Goal: Transaction & Acquisition: Book appointment/travel/reservation

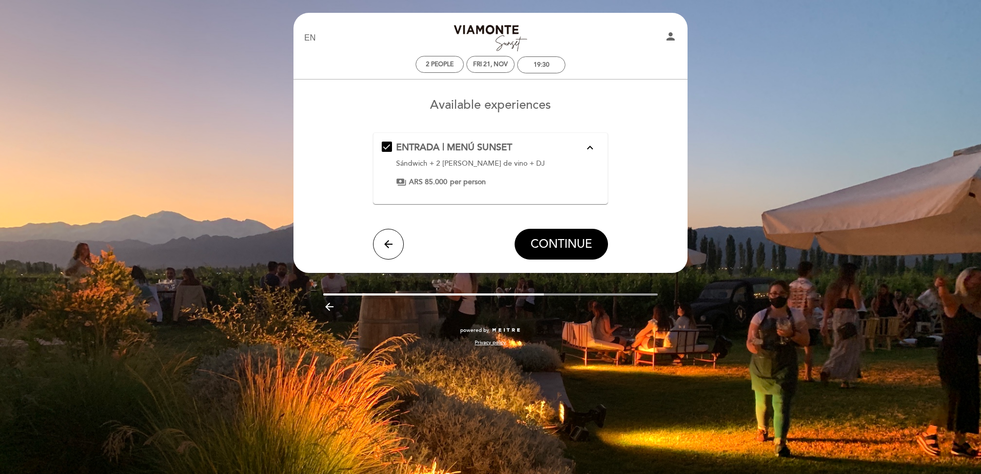
click at [589, 145] on icon "expand_less" at bounding box center [590, 148] width 12 height 12
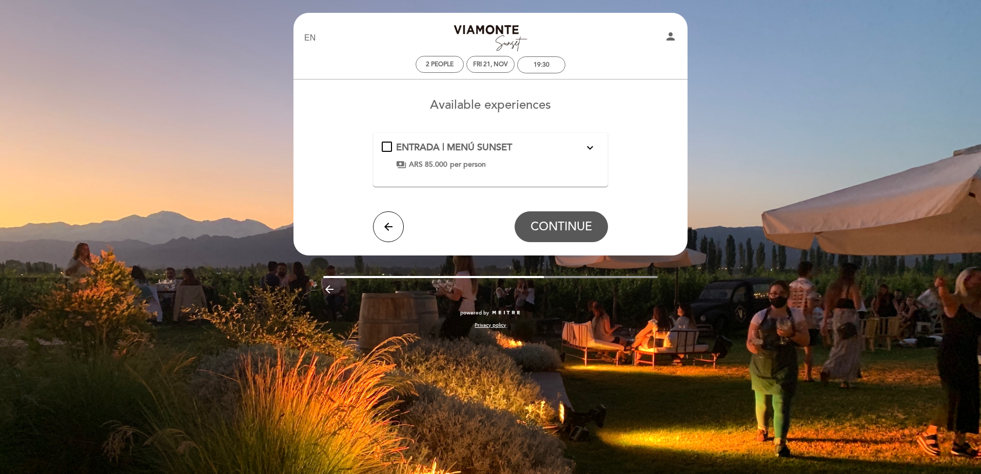
click at [590, 147] on icon "expand_more" at bounding box center [590, 148] width 12 height 12
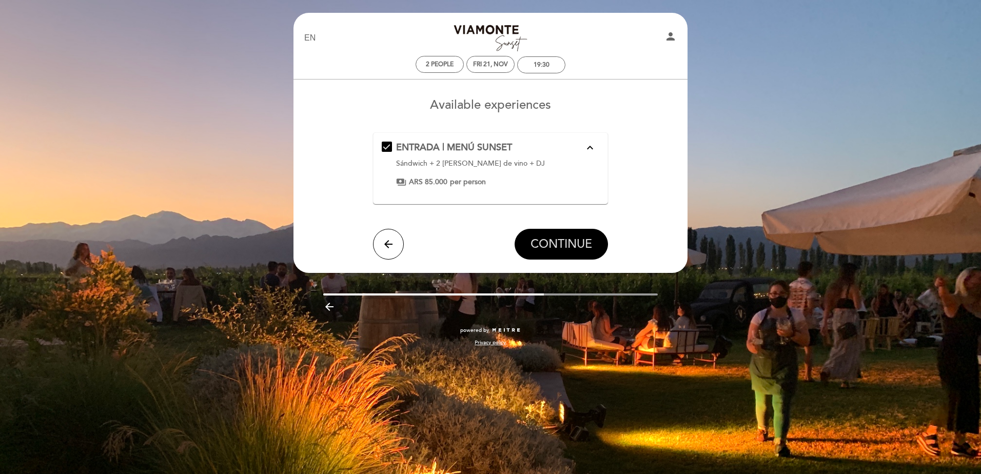
click at [551, 241] on span "CONTINUE" at bounding box center [561, 244] width 62 height 14
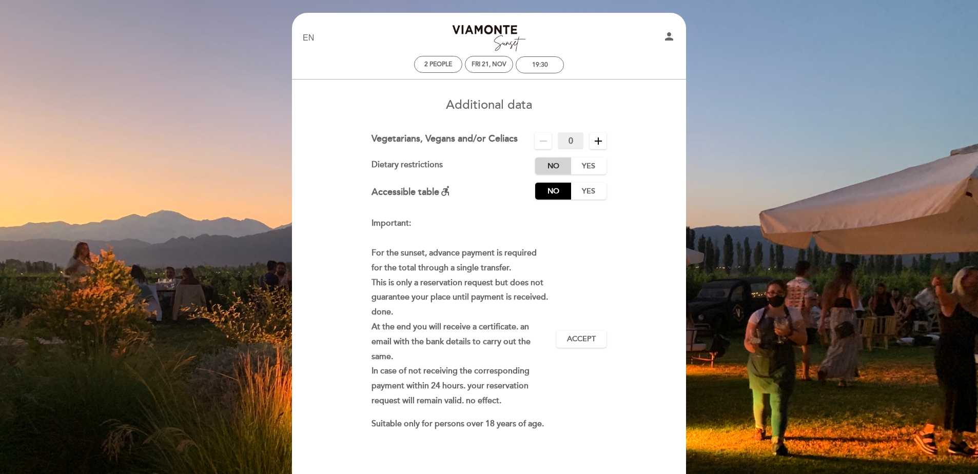
click at [564, 164] on label "No" at bounding box center [553, 165] width 36 height 17
click at [474, 31] on link "Bodega [PERSON_NAME] Sunset" at bounding box center [489, 38] width 128 height 28
click at [533, 64] on div "19:30" at bounding box center [540, 65] width 16 height 8
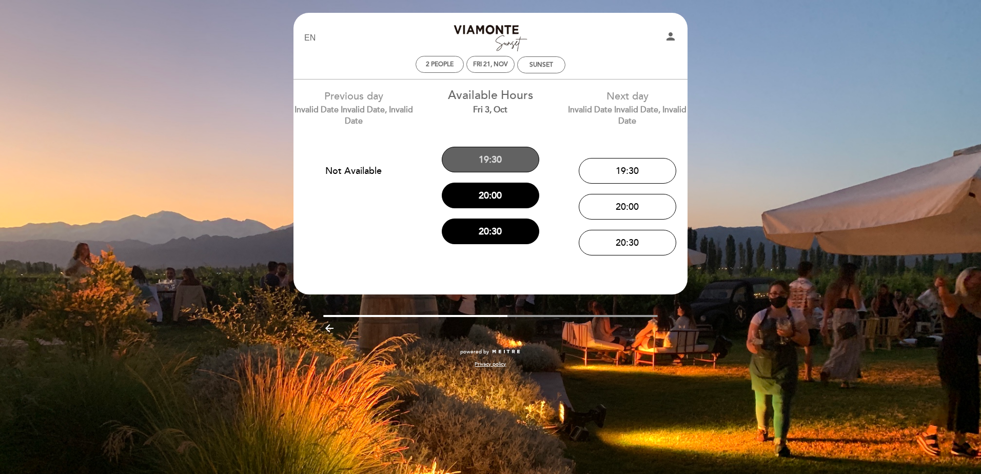
click at [505, 155] on button "19:30" at bounding box center [490, 160] width 97 height 26
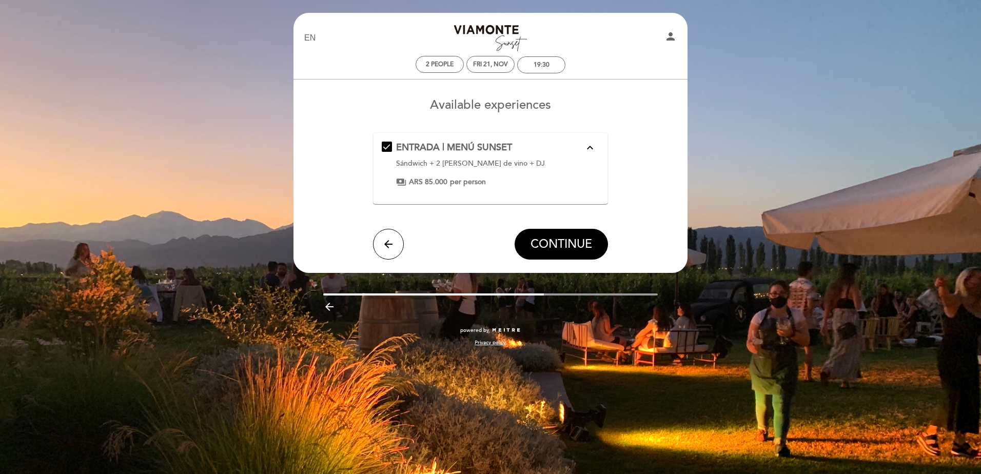
click at [542, 52] on link "Bodega [PERSON_NAME] Sunset" at bounding box center [490, 38] width 128 height 28
click at [471, 163] on p "Sándwich + 2 [PERSON_NAME] de vino + DJ" at bounding box center [490, 163] width 188 height 10
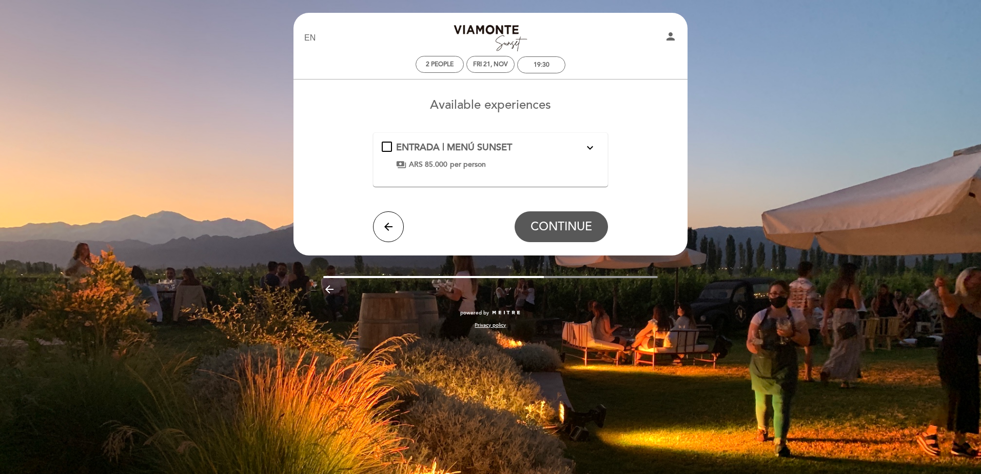
click at [477, 151] on span "ENTRADA | MENÚ SUNSET" at bounding box center [454, 147] width 116 height 11
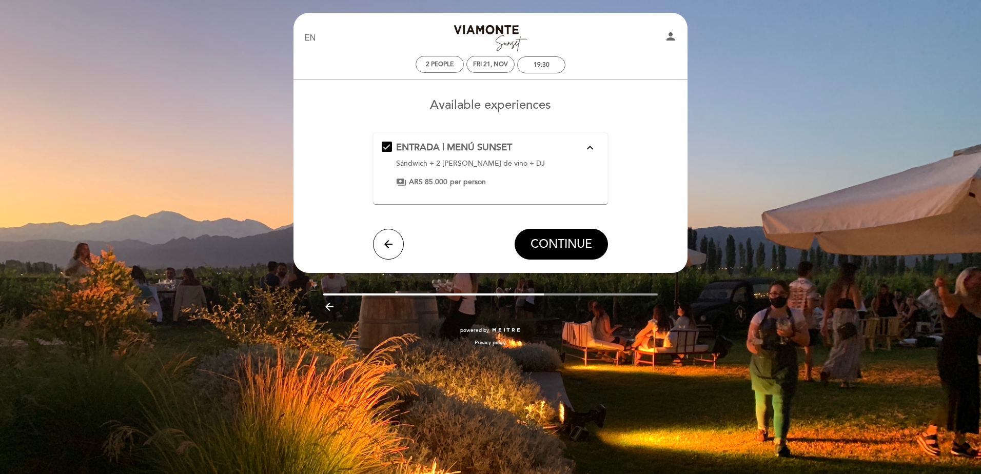
click at [407, 181] on div "payments ARS 85.000 per person" at bounding box center [490, 182] width 188 height 10
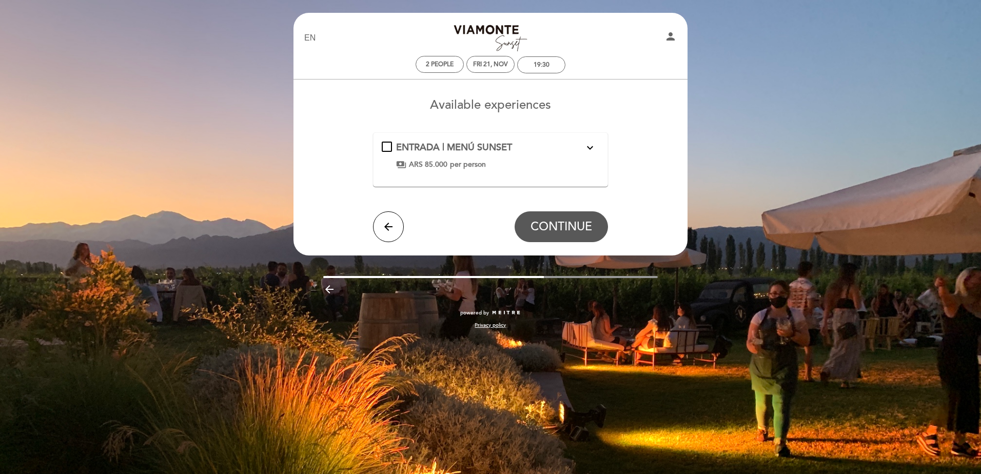
click at [426, 160] on span "ARS 85.000" at bounding box center [428, 165] width 38 height 10
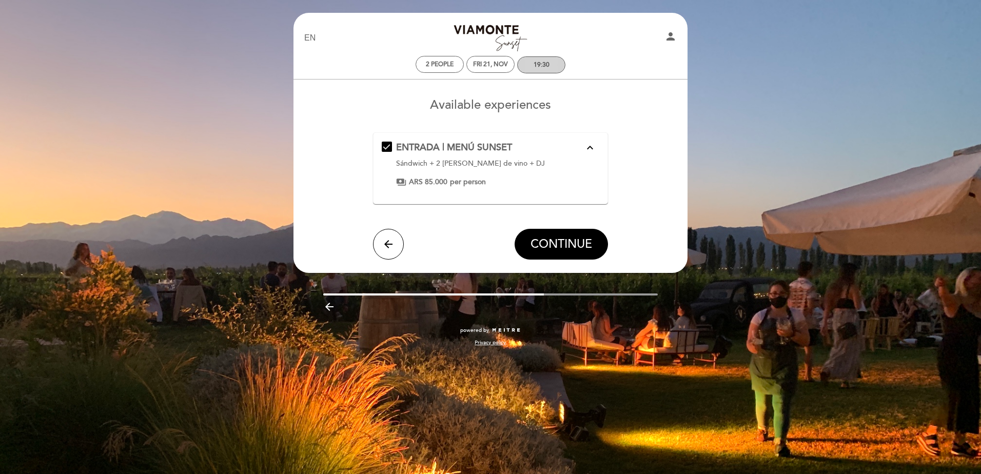
click at [533, 57] on div "19:30" at bounding box center [541, 65] width 47 height 16
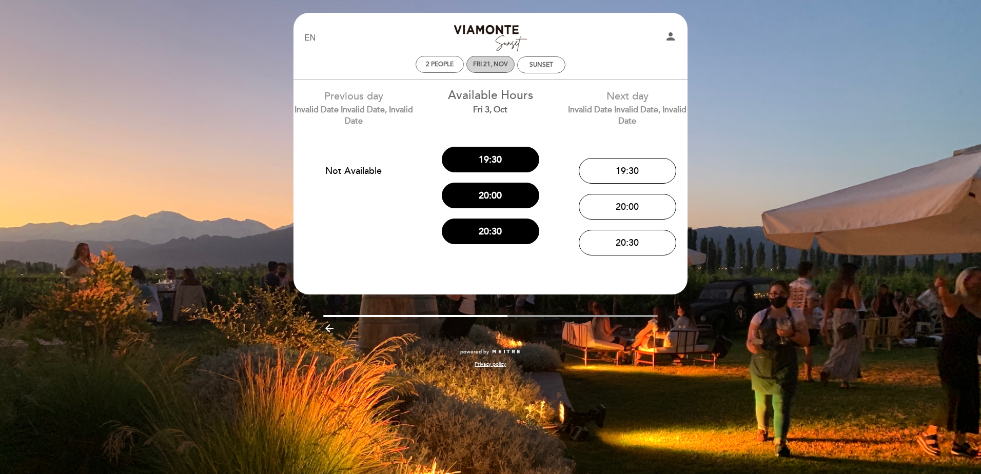
click at [481, 67] on div "Fri 21, Nov" at bounding box center [490, 65] width 35 height 8
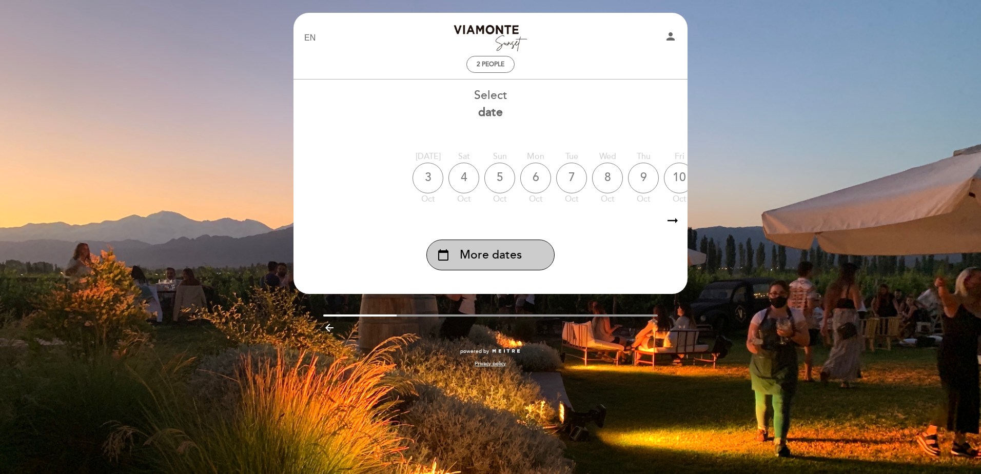
click at [524, 263] on div "calendar_today More dates" at bounding box center [490, 255] width 128 height 31
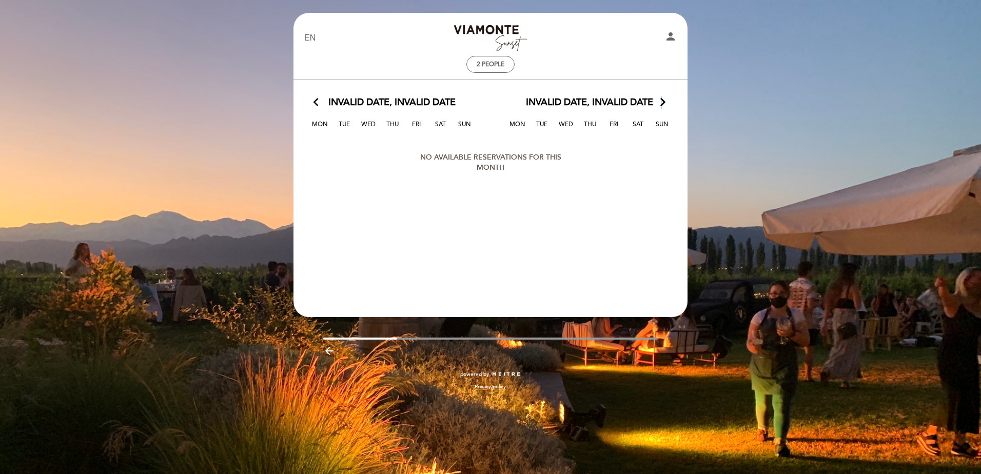
click at [660, 102] on icon "arrow_forward_ios" at bounding box center [662, 102] width 9 height 13
click at [318, 103] on icon "arrow_back_ios" at bounding box center [317, 102] width 9 height 13
click at [488, 64] on span "2 people" at bounding box center [490, 65] width 28 height 8
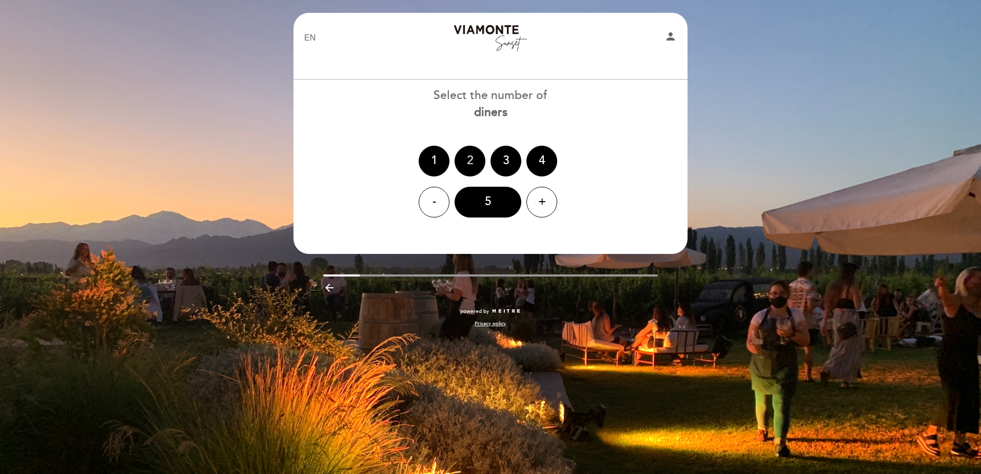
click at [476, 161] on div "2" at bounding box center [469, 161] width 31 height 31
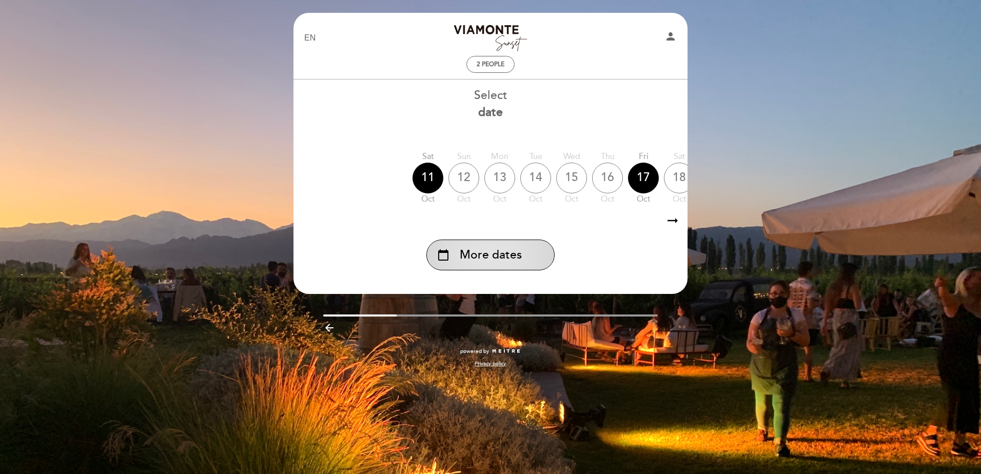
click at [526, 260] on div "calendar_today More dates" at bounding box center [490, 255] width 128 height 31
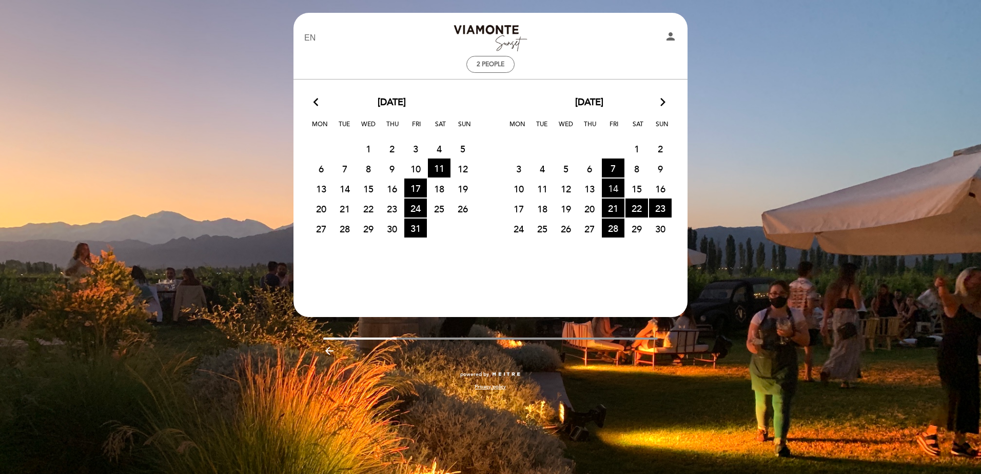
click at [613, 187] on span "14 TIME OF AVAILABLE TICKETS" at bounding box center [613, 187] width 23 height 19
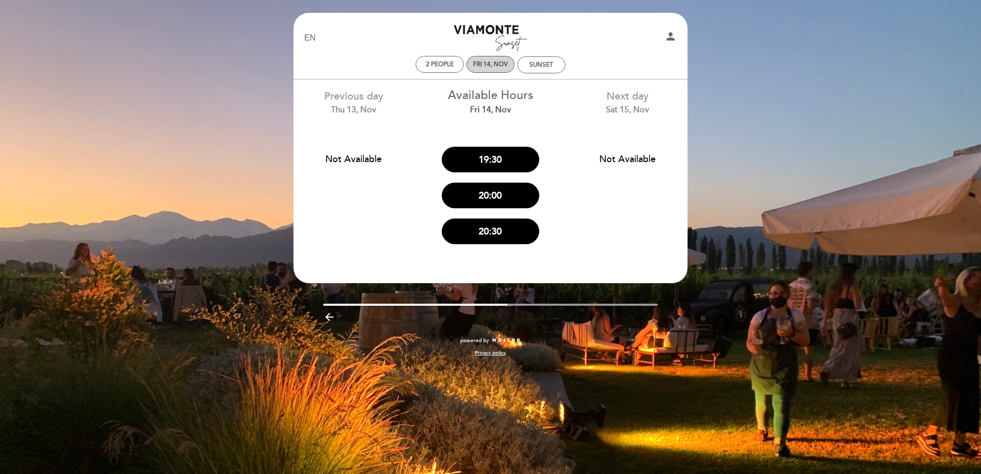
click at [500, 65] on div "Fri 14, Nov" at bounding box center [490, 65] width 35 height 8
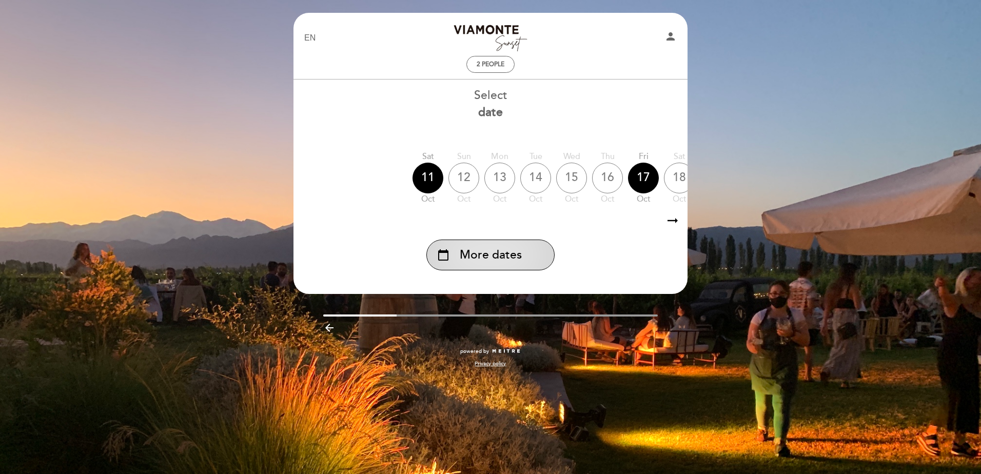
click at [480, 264] on span "More dates" at bounding box center [491, 255] width 62 height 17
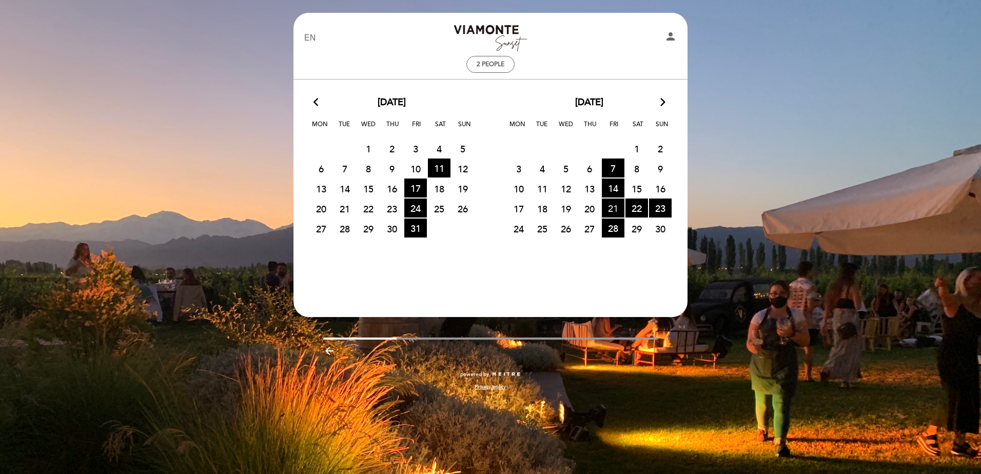
click at [608, 209] on span "21 TIME OF AVAILABLE TICKETS" at bounding box center [613, 207] width 23 height 19
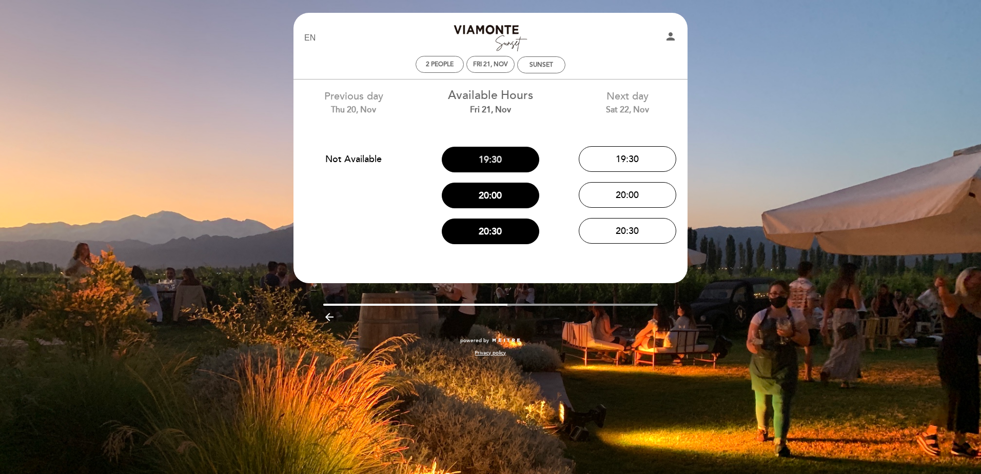
click at [501, 158] on button "19:30" at bounding box center [490, 160] width 97 height 26
